Goal: Check status

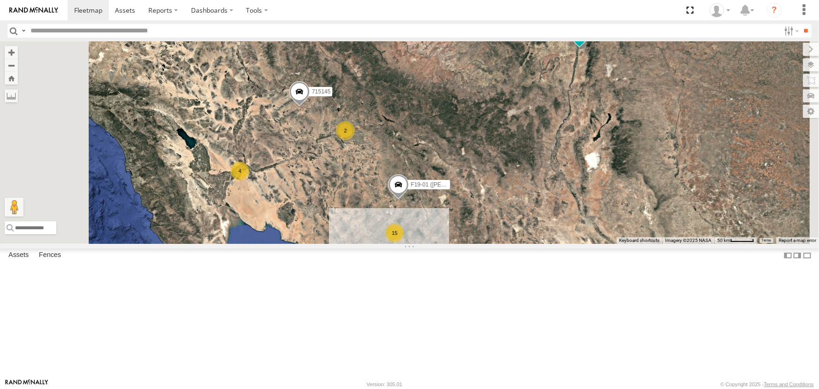
click at [0, 0] on div "F19-01 (David S)" at bounding box center [0, 0] width 0 height 0
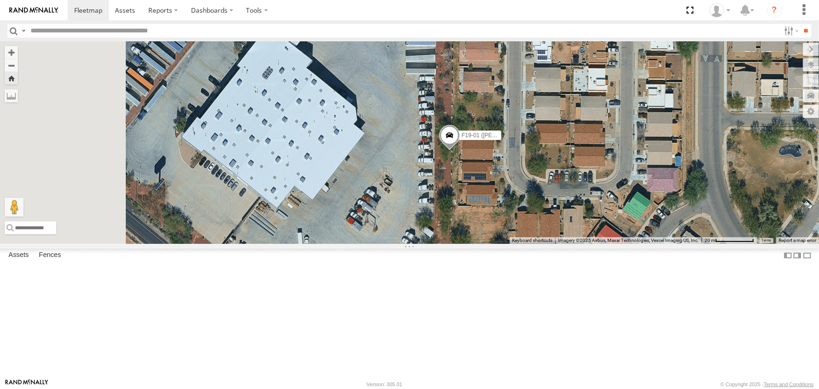
drag, startPoint x: 487, startPoint y: 219, endPoint x: 522, endPoint y: 229, distance: 36.8
click at [522, 229] on div "F19-01 ([PERSON_NAME])" at bounding box center [409, 142] width 819 height 202
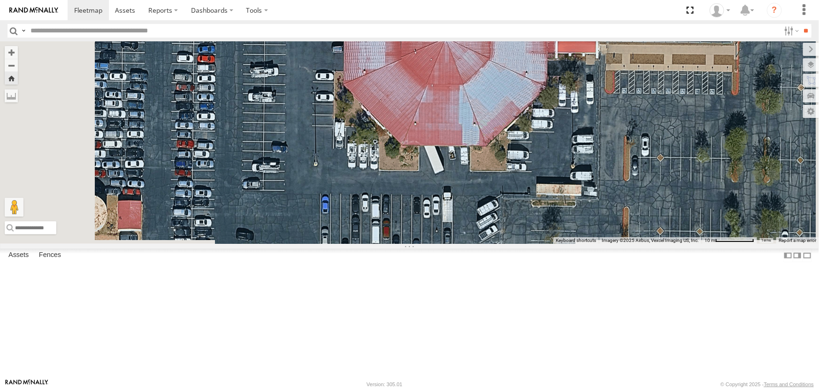
drag, startPoint x: 429, startPoint y: 258, endPoint x: 422, endPoint y: 175, distance: 82.8
click at [422, 175] on div "F19-01 ([PERSON_NAME])" at bounding box center [409, 142] width 819 height 202
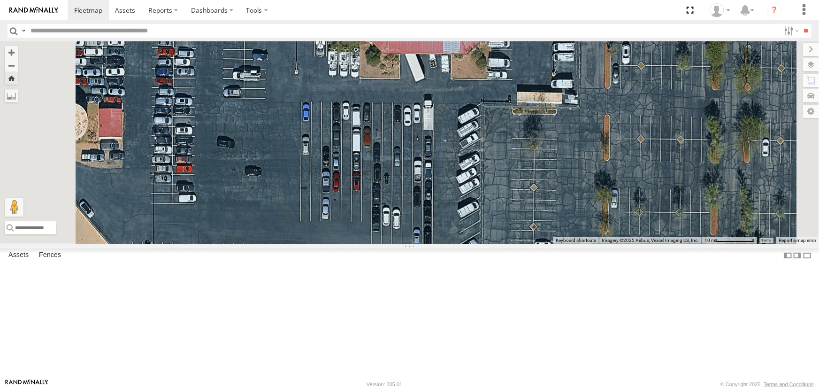
drag, startPoint x: 398, startPoint y: 263, endPoint x: 385, endPoint y: 195, distance: 69.4
click at [385, 195] on div "F19-01 ([PERSON_NAME])" at bounding box center [409, 142] width 819 height 202
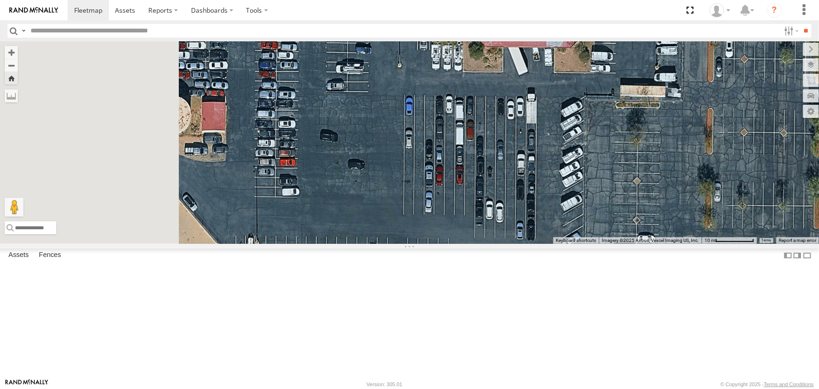
drag, startPoint x: 391, startPoint y: 232, endPoint x: 475, endPoint y: 229, distance: 84.5
click at [475, 229] on div "F19-01 ([PERSON_NAME])" at bounding box center [409, 142] width 819 height 202
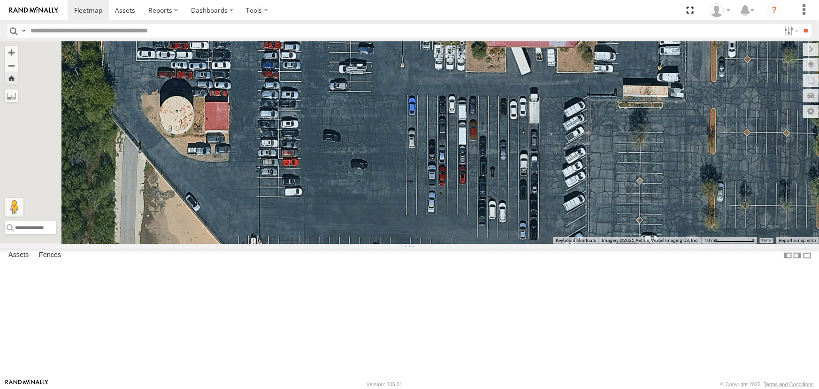
drag, startPoint x: 410, startPoint y: 216, endPoint x: 479, endPoint y: 348, distance: 149.0
click at [479, 244] on div "F19-01 ([PERSON_NAME])" at bounding box center [409, 142] width 819 height 202
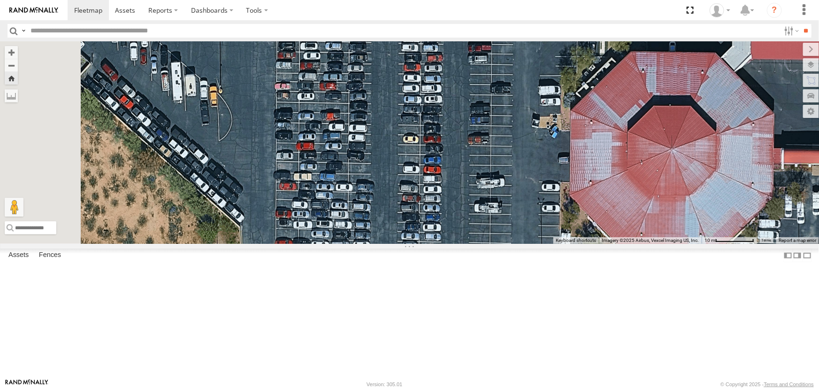
drag, startPoint x: 433, startPoint y: 276, endPoint x: 491, endPoint y: 329, distance: 79.0
click at [490, 244] on div "F19-01 ([PERSON_NAME])" at bounding box center [409, 142] width 819 height 202
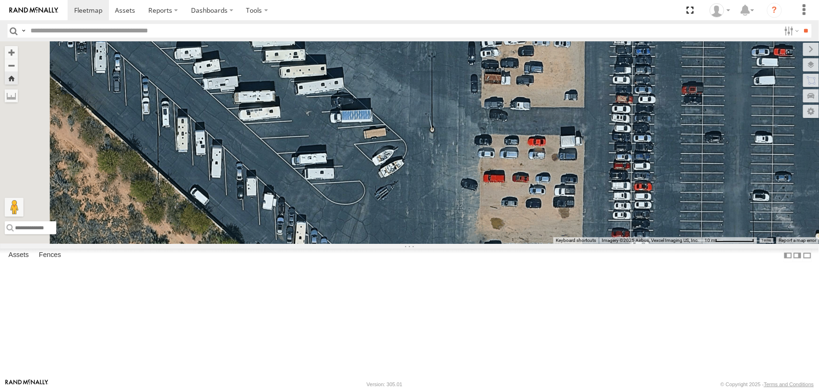
drag, startPoint x: 480, startPoint y: 277, endPoint x: 583, endPoint y: 408, distance: 166.4
click at [583, 388] on html at bounding box center [409, 194] width 819 height 389
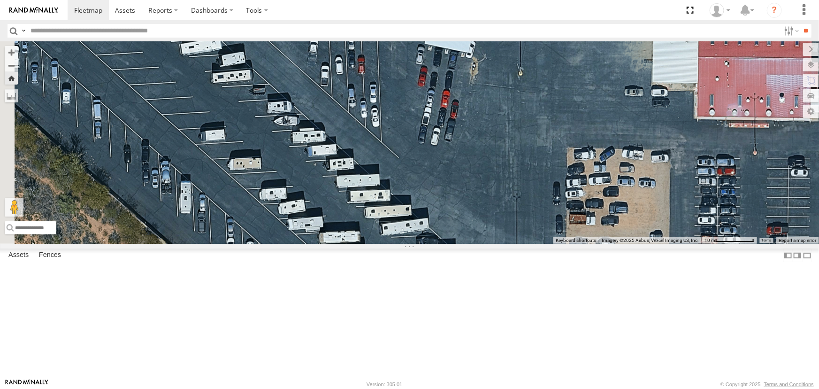
drag, startPoint x: 493, startPoint y: 236, endPoint x: 558, endPoint y: 349, distance: 130.9
click at [558, 244] on div "F19-01 ([PERSON_NAME])" at bounding box center [409, 142] width 819 height 202
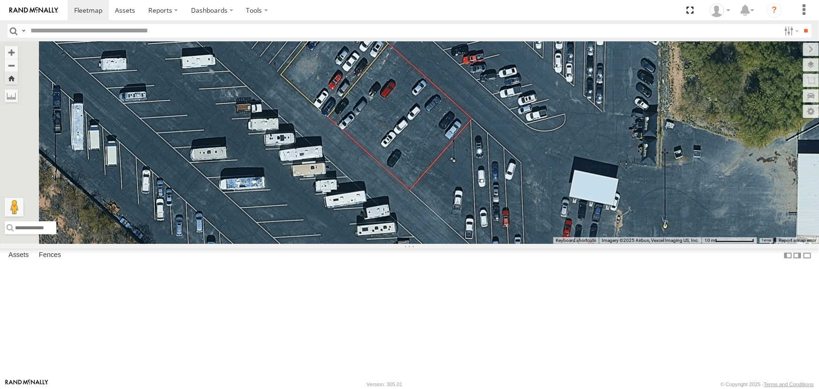
drag, startPoint x: 404, startPoint y: 192, endPoint x: 550, endPoint y: 347, distance: 213.4
click at [550, 244] on div "F19-01 ([PERSON_NAME])" at bounding box center [409, 142] width 819 height 202
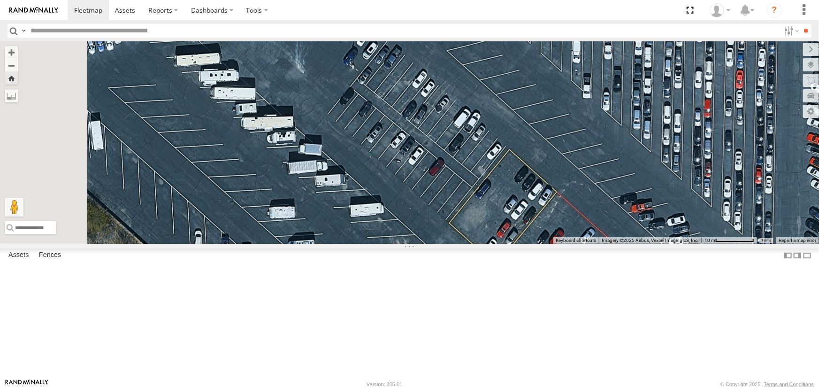
drag, startPoint x: 406, startPoint y: 201, endPoint x: 501, endPoint y: 279, distance: 122.4
click at [575, 244] on div "F19-01 ([PERSON_NAME])" at bounding box center [409, 142] width 819 height 202
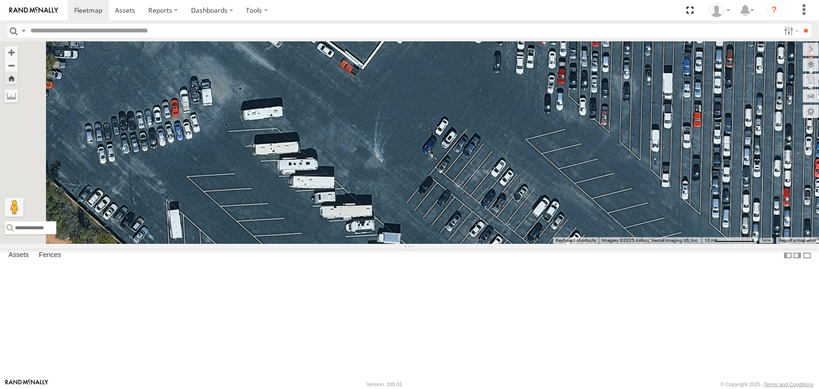
drag, startPoint x: 401, startPoint y: 220, endPoint x: 272, endPoint y: 102, distance: 174.7
click at [308, 160] on div "F19-01 ([PERSON_NAME])" at bounding box center [409, 142] width 819 height 202
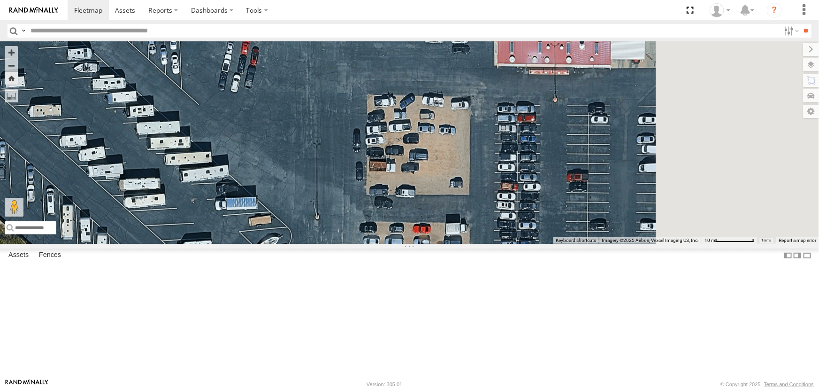
drag, startPoint x: 445, startPoint y: 184, endPoint x: 253, endPoint y: 111, distance: 205.6
click at [274, 130] on div "F19-01 ([PERSON_NAME])" at bounding box center [409, 142] width 819 height 202
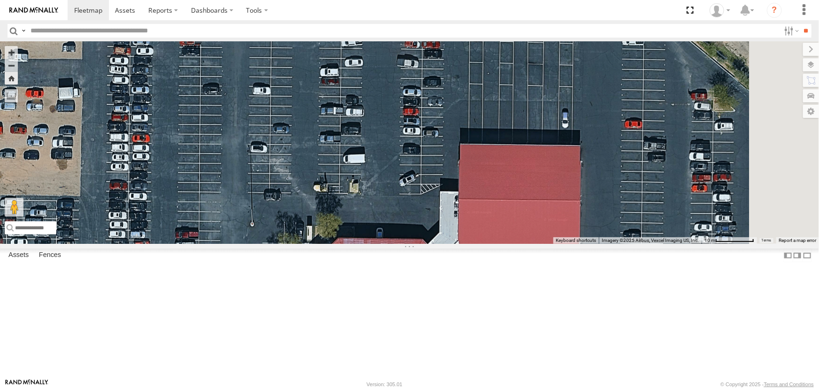
drag, startPoint x: 456, startPoint y: 161, endPoint x: 314, endPoint y: 145, distance: 143.1
click at [314, 145] on div "F19-01 ([PERSON_NAME])" at bounding box center [409, 142] width 819 height 202
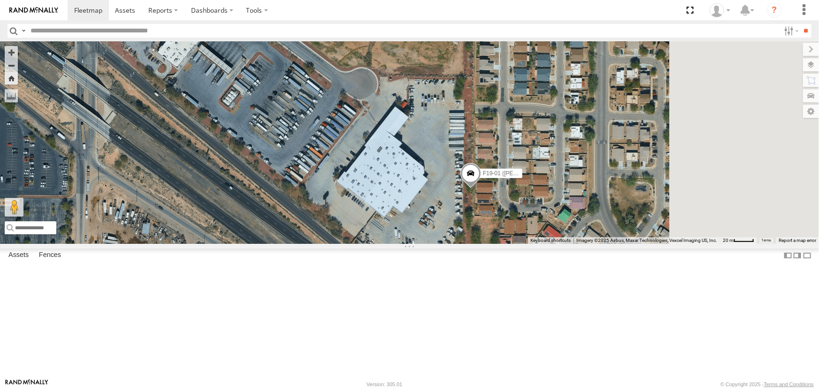
drag, startPoint x: 568, startPoint y: 165, endPoint x: 304, endPoint y: 232, distance: 272.0
click at [304, 232] on div "F19-01 ([PERSON_NAME])" at bounding box center [409, 142] width 819 height 202
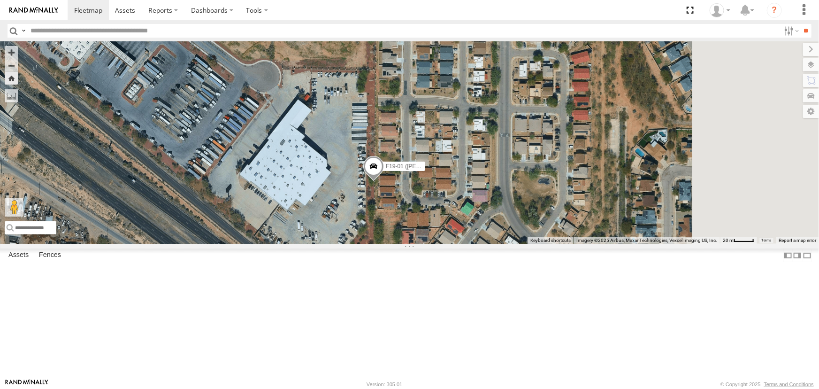
drag, startPoint x: 472, startPoint y: 282, endPoint x: 404, endPoint y: 251, distance: 74.5
click at [404, 244] on div "F19-01 ([PERSON_NAME])" at bounding box center [409, 142] width 819 height 202
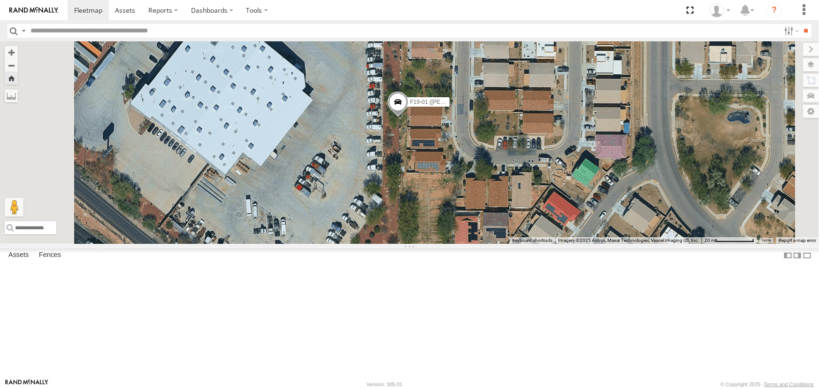
drag, startPoint x: 419, startPoint y: 227, endPoint x: 427, endPoint y: 216, distance: 13.4
click at [413, 190] on div "F19-01 ([PERSON_NAME])" at bounding box center [409, 142] width 819 height 202
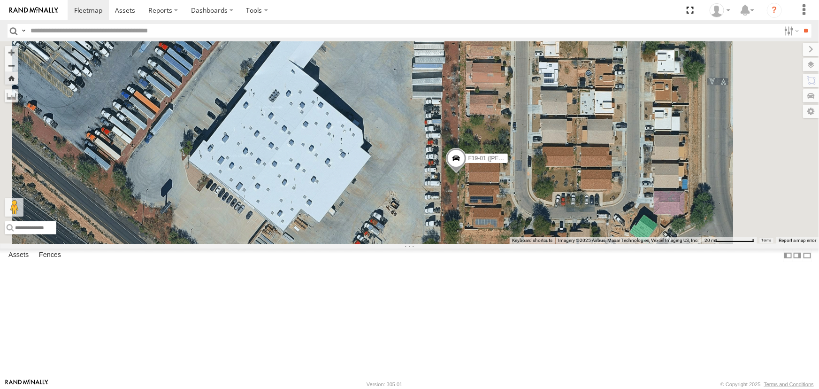
click at [0, 0] on link at bounding box center [0, 0] width 0 height 0
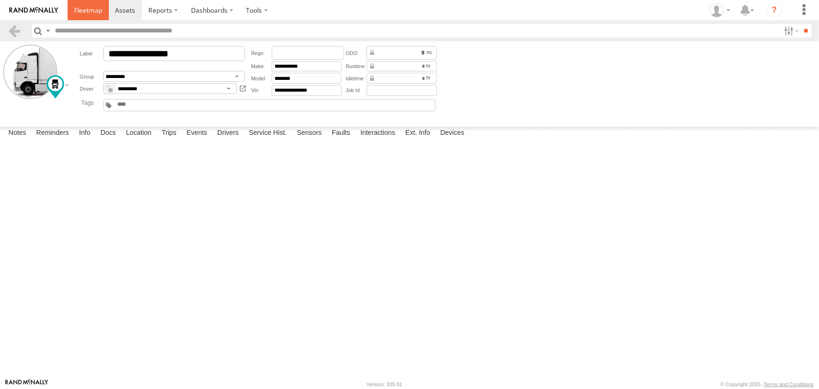
click at [90, 10] on span at bounding box center [88, 10] width 28 height 9
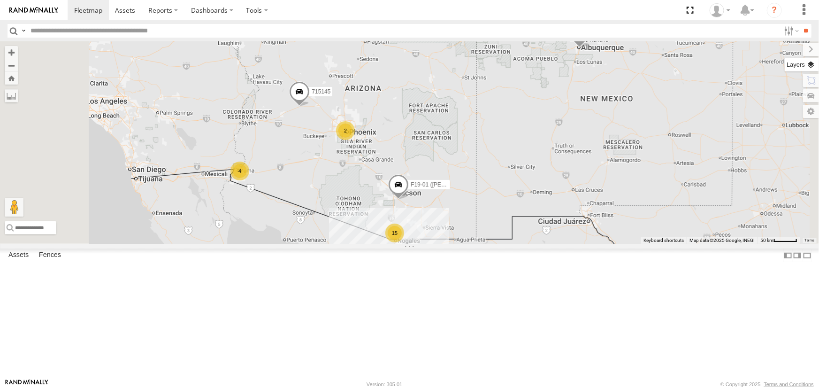
click at [816, 64] on label at bounding box center [802, 64] width 34 height 13
click at [0, 0] on span "Basemaps" at bounding box center [0, 0] width 0 height 0
click at [0, 0] on span "Satellite" at bounding box center [0, 0] width 0 height 0
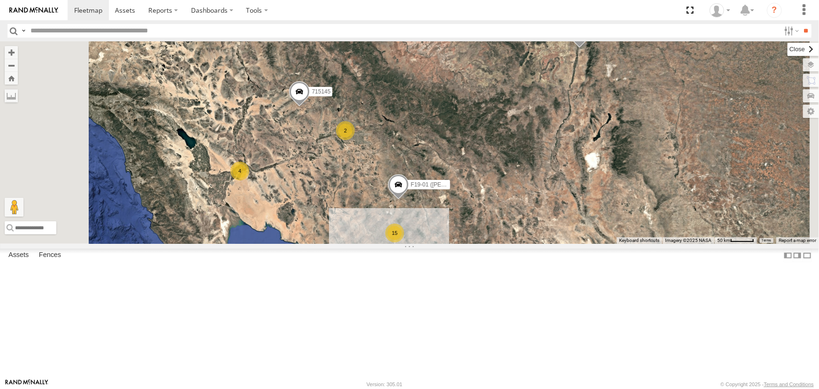
click at [787, 50] on label at bounding box center [802, 49] width 31 height 13
click at [0, 0] on div "715145" at bounding box center [0, 0] width 0 height 0
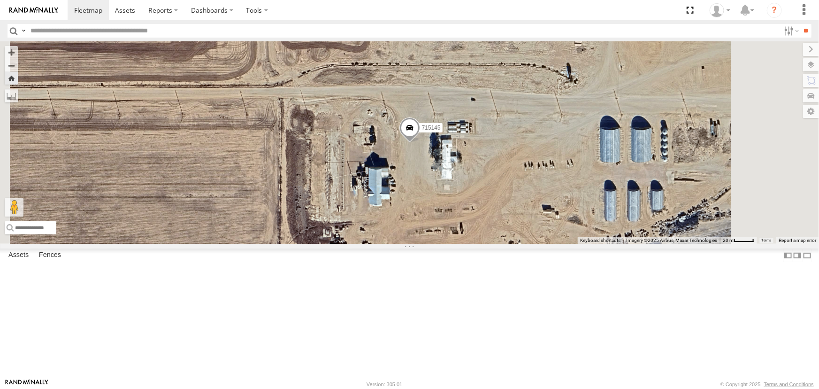
click at [0, 0] on link at bounding box center [0, 0] width 0 height 0
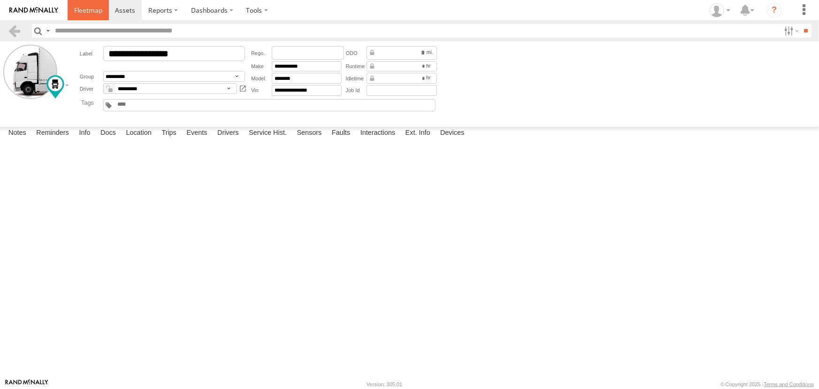
click at [86, 8] on span at bounding box center [88, 10] width 28 height 9
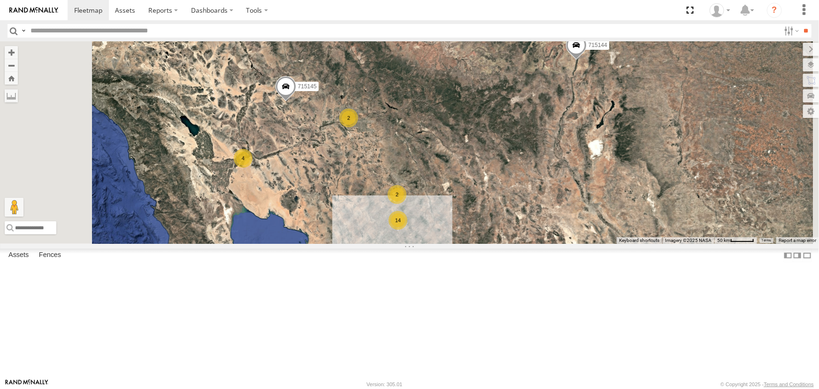
scroll to position [122, 0]
click at [0, 0] on div "715145" at bounding box center [0, 0] width 0 height 0
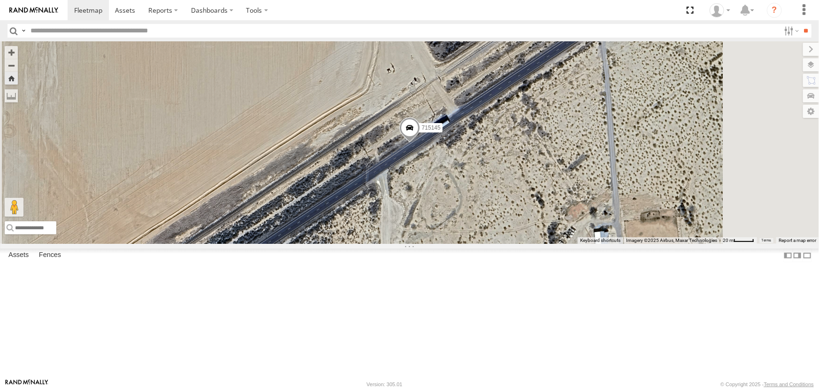
scroll to position [0, 0]
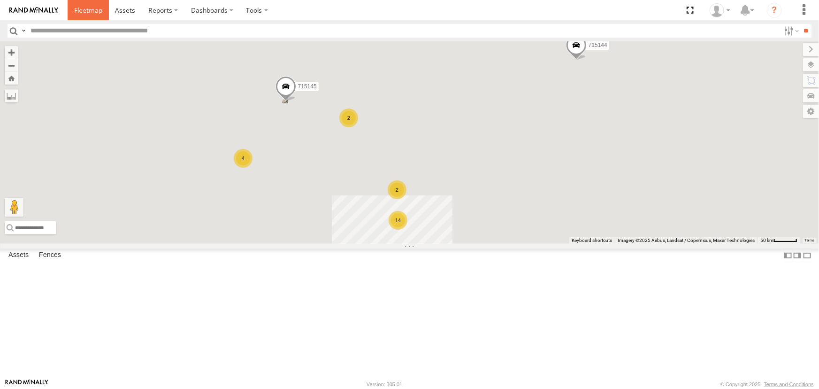
click at [84, 10] on span at bounding box center [88, 10] width 28 height 9
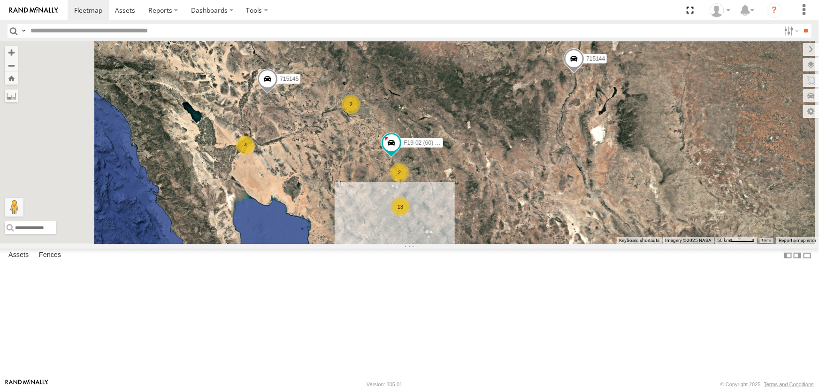
click at [0, 0] on link at bounding box center [0, 0] width 0 height 0
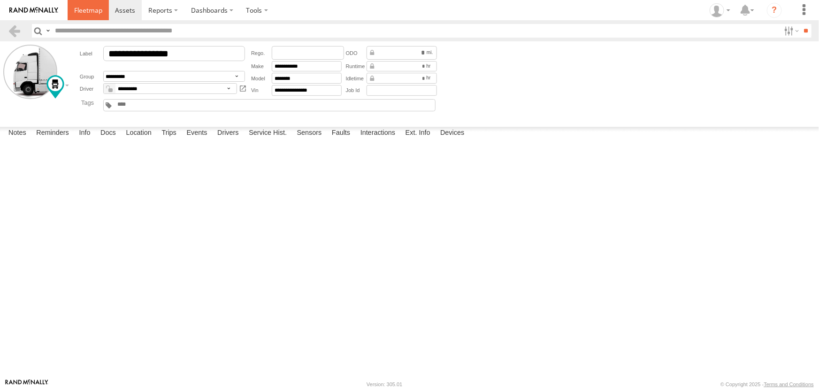
click at [86, 11] on span at bounding box center [88, 10] width 28 height 9
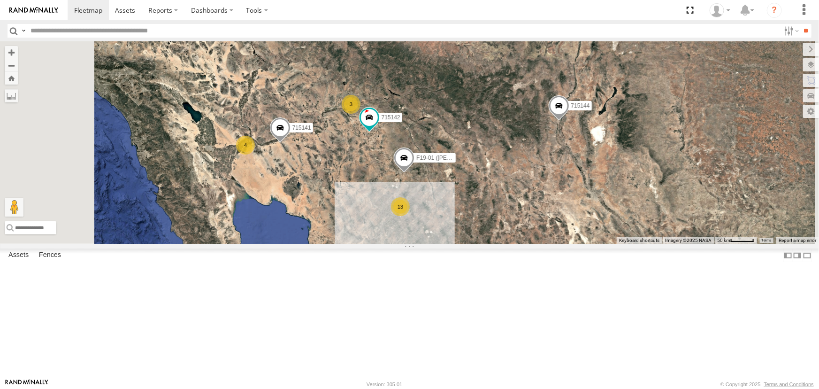
click at [0, 0] on div "715141" at bounding box center [0, 0] width 0 height 0
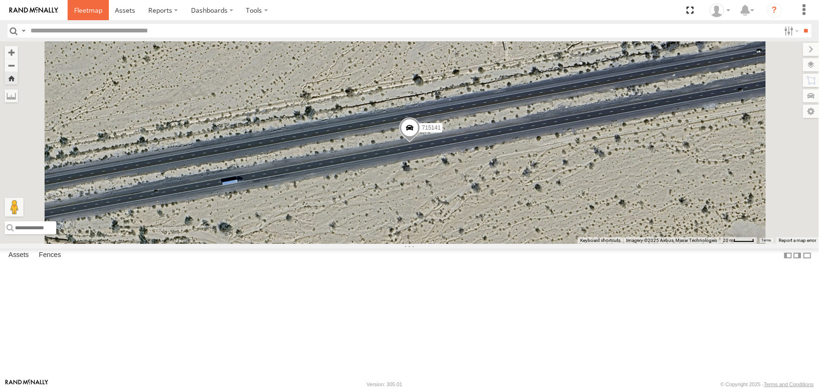
click at [85, 9] on span at bounding box center [88, 10] width 28 height 9
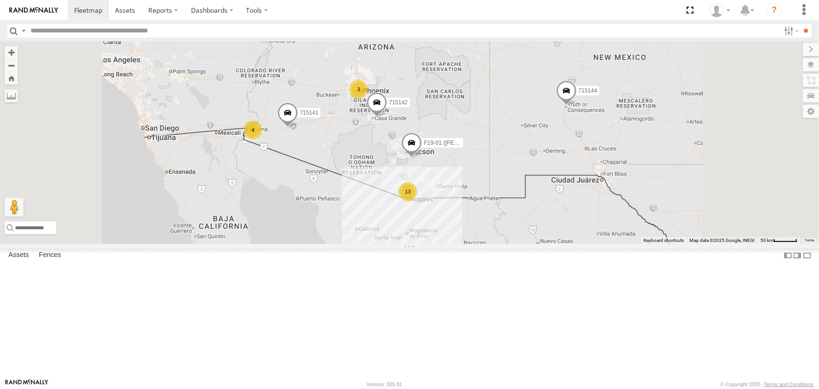
click at [0, 0] on div "715141" at bounding box center [0, 0] width 0 height 0
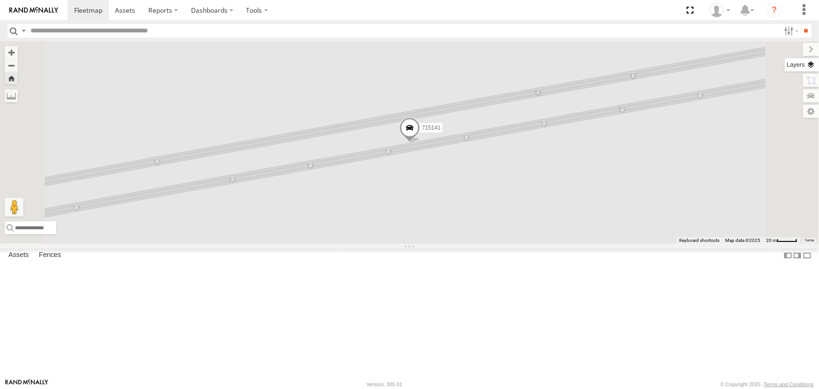
click at [810, 62] on label at bounding box center [802, 64] width 34 height 13
click at [0, 0] on span "Basemaps" at bounding box center [0, 0] width 0 height 0
click at [0, 0] on span "Satellite" at bounding box center [0, 0] width 0 height 0
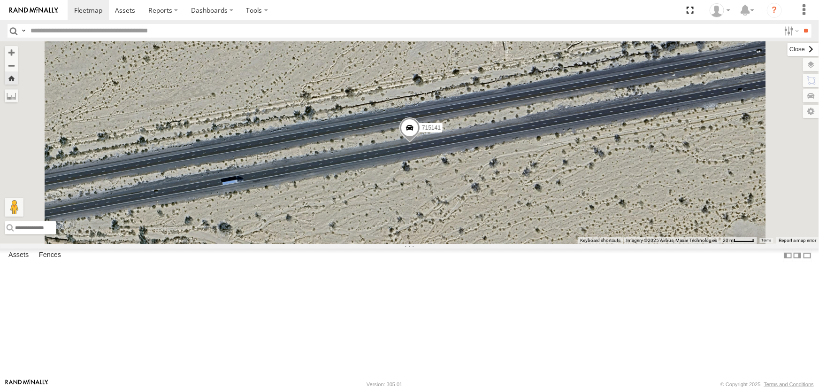
click at [787, 46] on label at bounding box center [802, 49] width 31 height 13
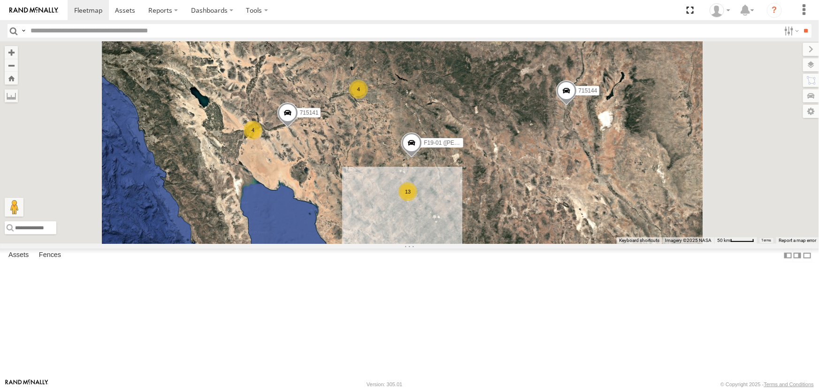
click at [0, 0] on div "F19-02 (60) - [PERSON_NAME]" at bounding box center [0, 0] width 0 height 0
